Goal: Check status: Check status

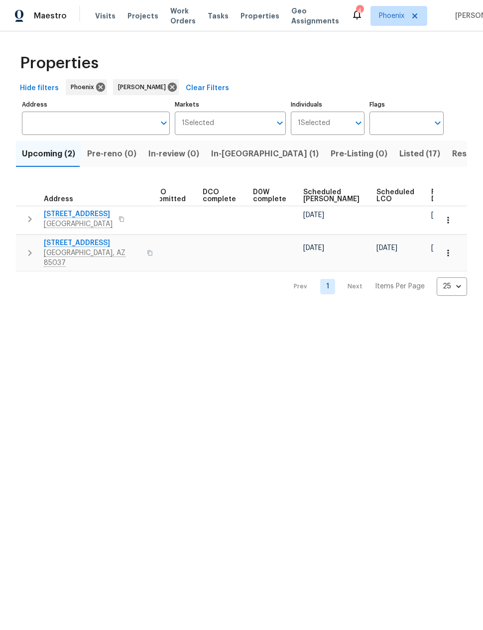
scroll to position [0, 182]
click at [432, 193] on span "Ready Date" at bounding box center [443, 196] width 22 height 14
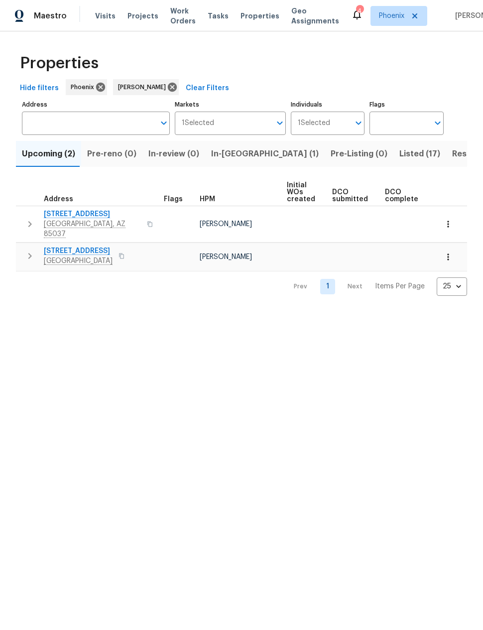
click at [91, 214] on span "[STREET_ADDRESS]" at bounding box center [92, 214] width 97 height 10
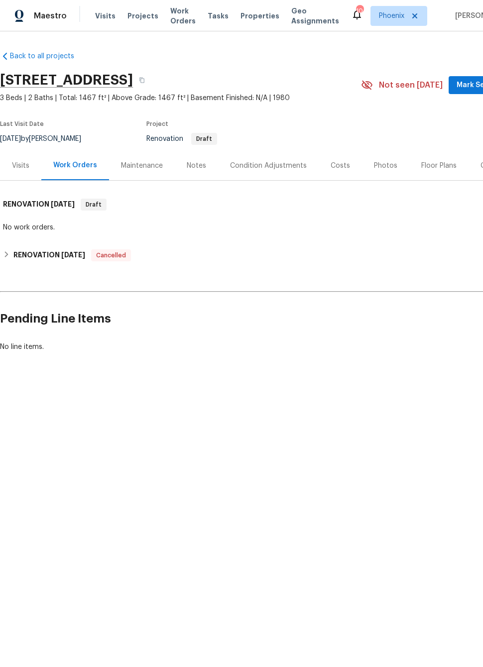
click at [276, 159] on div "Condition Adjustments" at bounding box center [268, 165] width 101 height 29
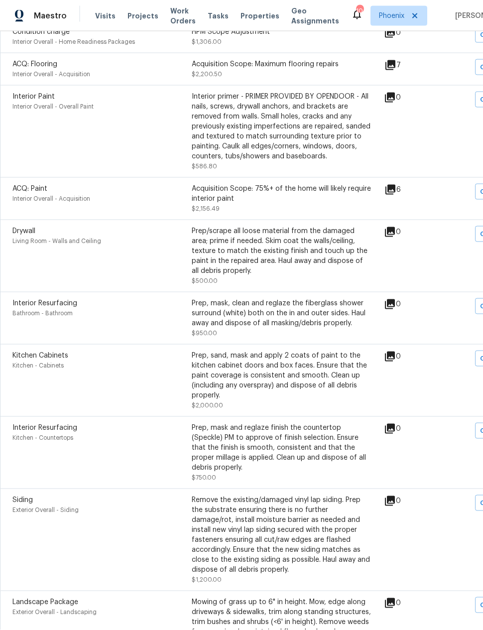
scroll to position [40, 0]
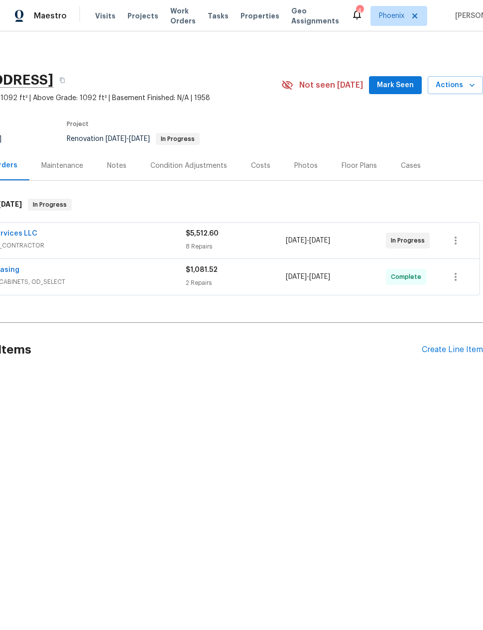
scroll to position [0, 80]
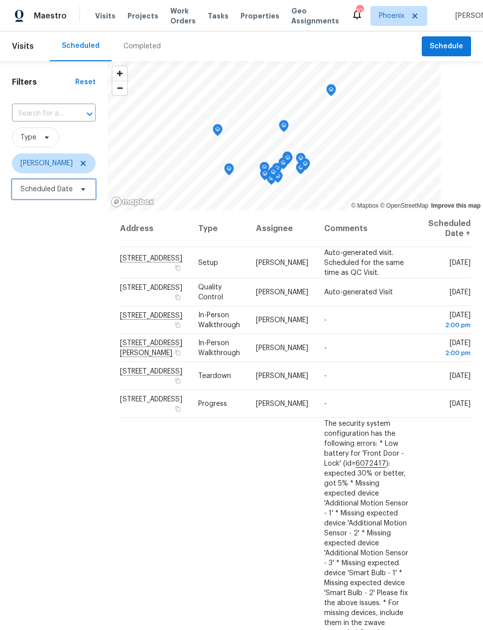
click at [49, 186] on span "Scheduled Date" at bounding box center [46, 189] width 52 height 10
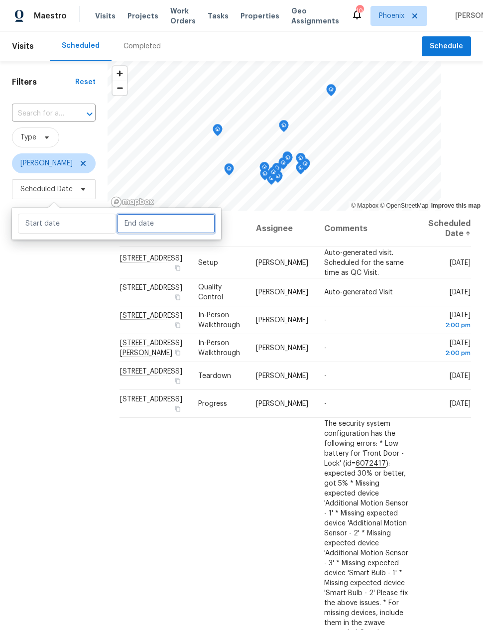
click at [133, 227] on input "text" at bounding box center [166, 224] width 98 height 20
select select "7"
select select "2025"
select select "8"
select select "2025"
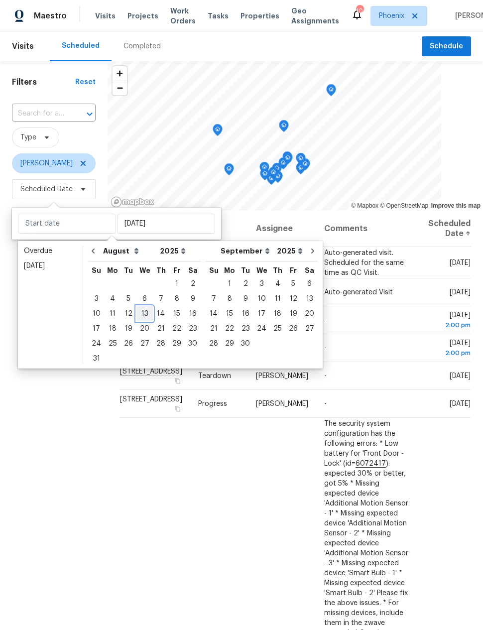
click at [137, 312] on div "13" at bounding box center [144, 314] width 16 height 14
type input "Wed, Aug 13"
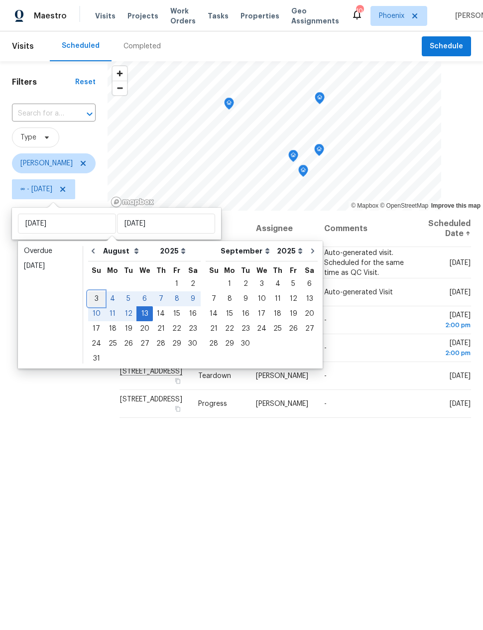
click at [94, 295] on div "3" at bounding box center [96, 299] width 16 height 14
type input "Sun, Aug 03"
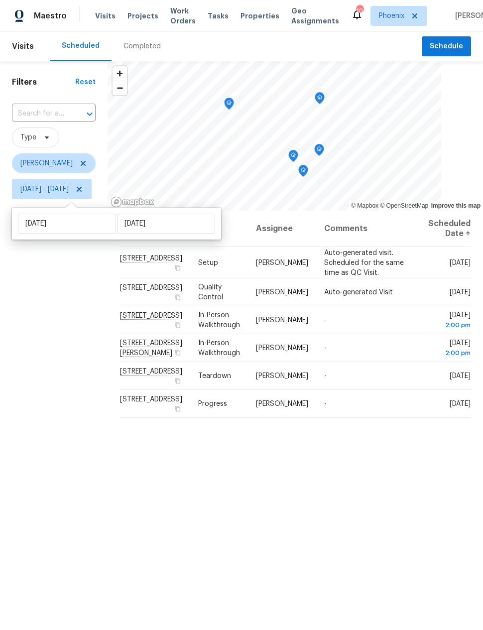
click at [75, 361] on div "Filters Reset ​ Type Jeremy Van Kirk Sun, Aug 03 - Wed, Aug 13" at bounding box center [54, 387] width 108 height 653
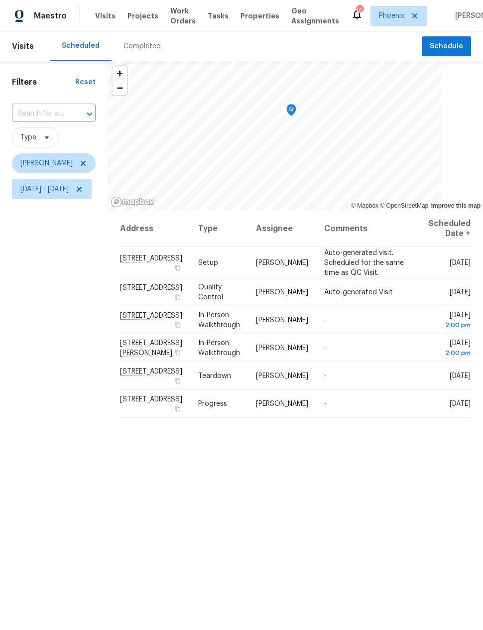
click at [74, 377] on div "Filters Reset ​ Type Jeremy Van Kirk Sun, Aug 03 - Wed, Aug 13" at bounding box center [54, 387] width 108 height 653
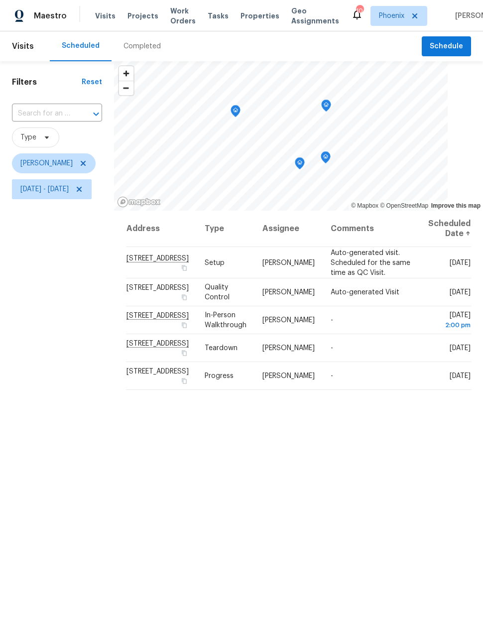
click at [240, 109] on icon "Map marker" at bounding box center [235, 111] width 9 height 11
